Goal: Navigation & Orientation: Go to known website

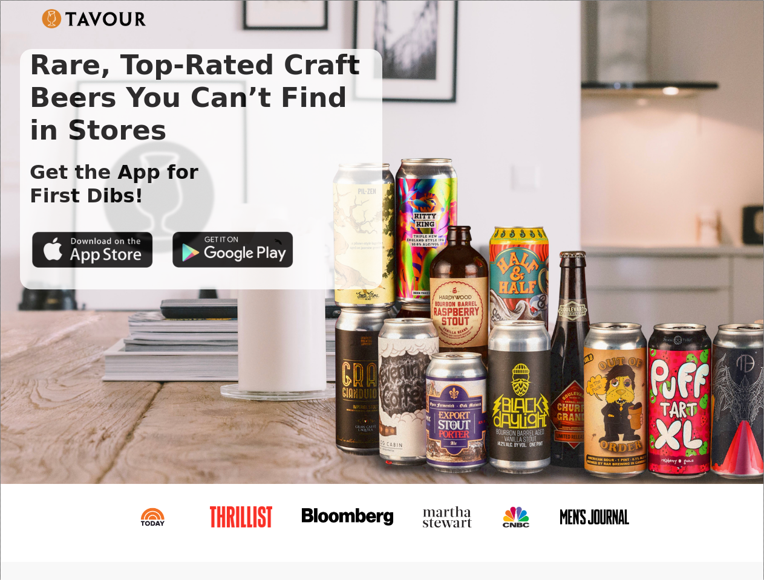
click at [94, 19] on img at bounding box center [94, 18] width 105 height 19
